Goal: Task Accomplishment & Management: Manage account settings

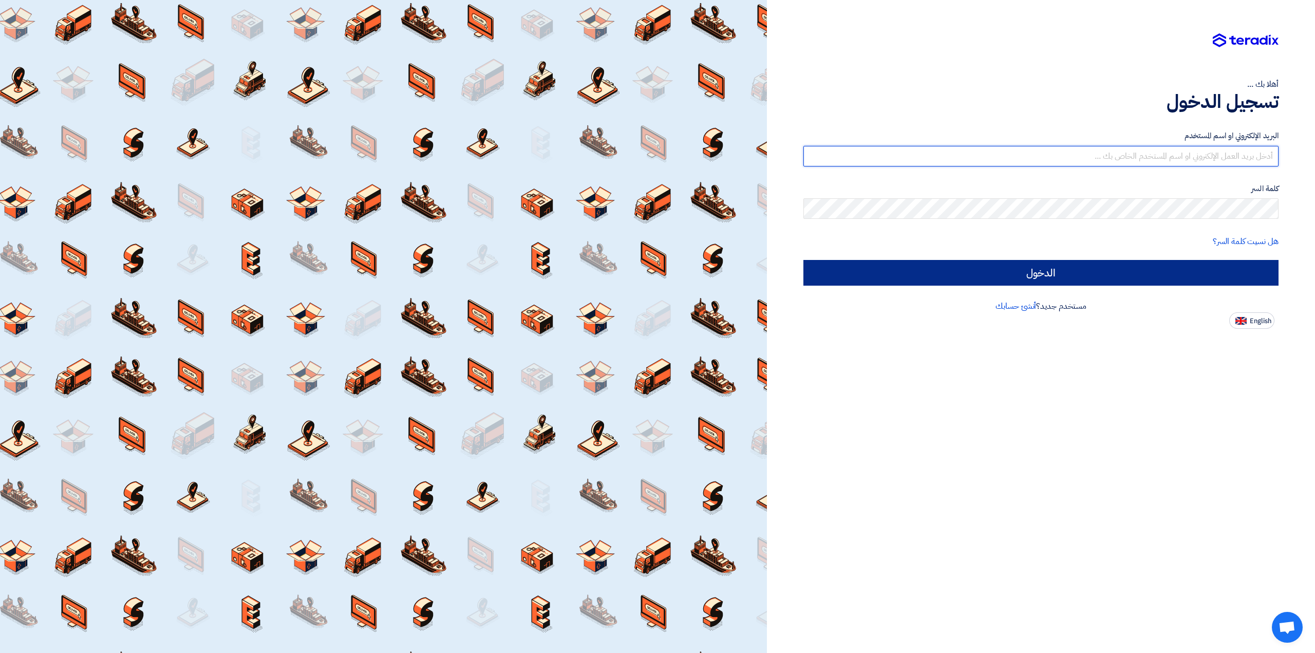
type input "[EMAIL_ADDRESS][DOMAIN_NAME]"
click at [1110, 275] on input "الدخول" at bounding box center [1041, 273] width 475 height 26
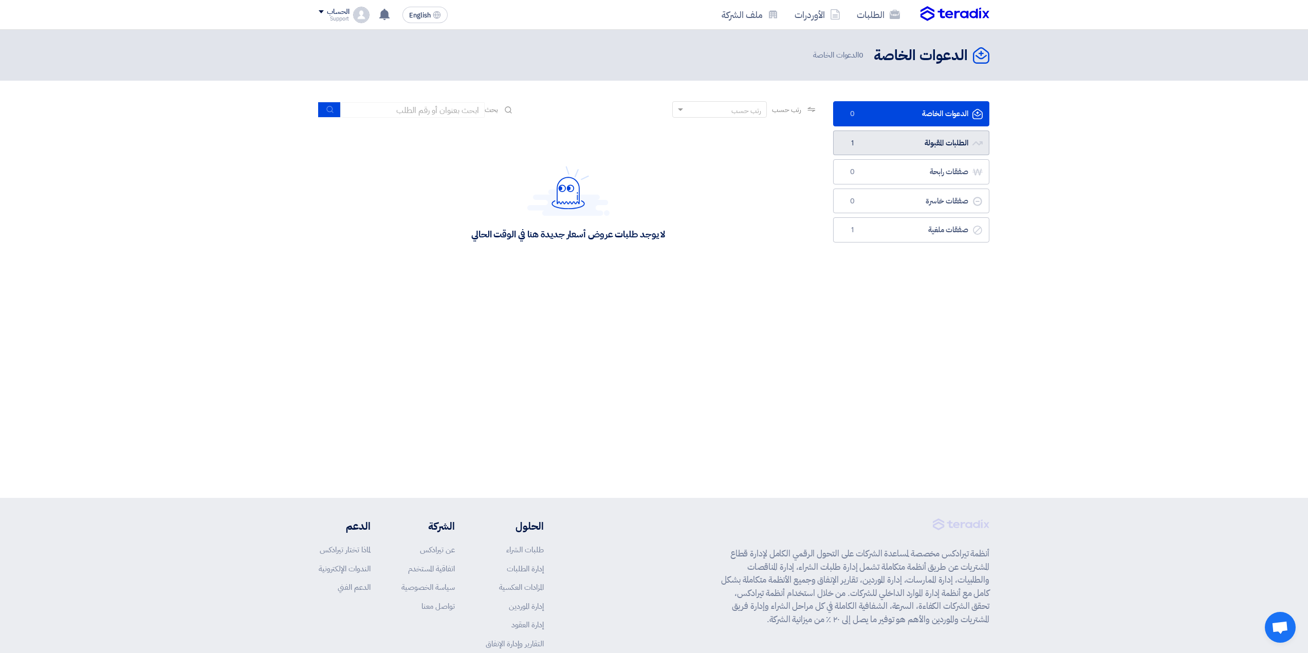
click at [867, 144] on link "الطلبات المقبولة الطلبات المقبولة 1" at bounding box center [911, 142] width 156 height 25
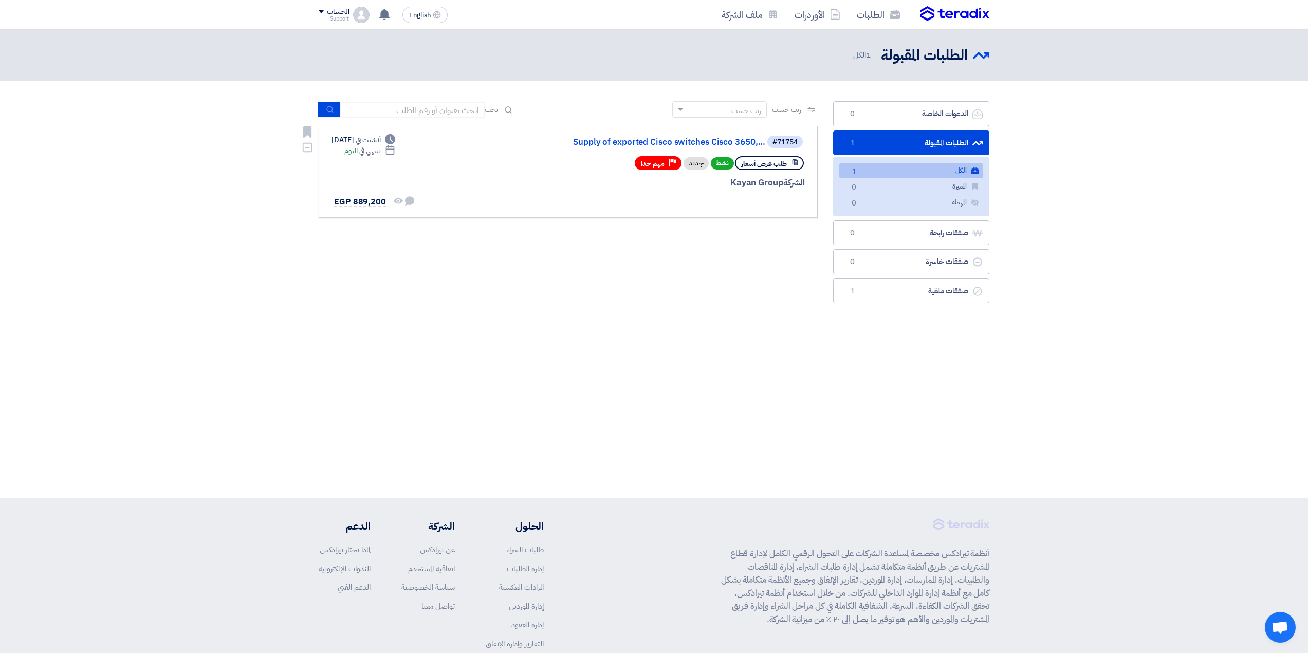
click at [577, 176] on div "#71754 Supply of exported Cisco switches Cisco 3650,... طلب عرض أسعار نشط جديد …" at bounding box center [680, 172] width 247 height 74
click at [394, 148] on use at bounding box center [389, 149] width 9 height 9
click at [367, 141] on div "Deadline أنشئت في [DATE]" at bounding box center [363, 140] width 64 height 11
click at [748, 142] on link "Supply of exported Cisco switches Cisco 3650,..." at bounding box center [663, 142] width 206 height 9
